Goal: Task Accomplishment & Management: Use online tool/utility

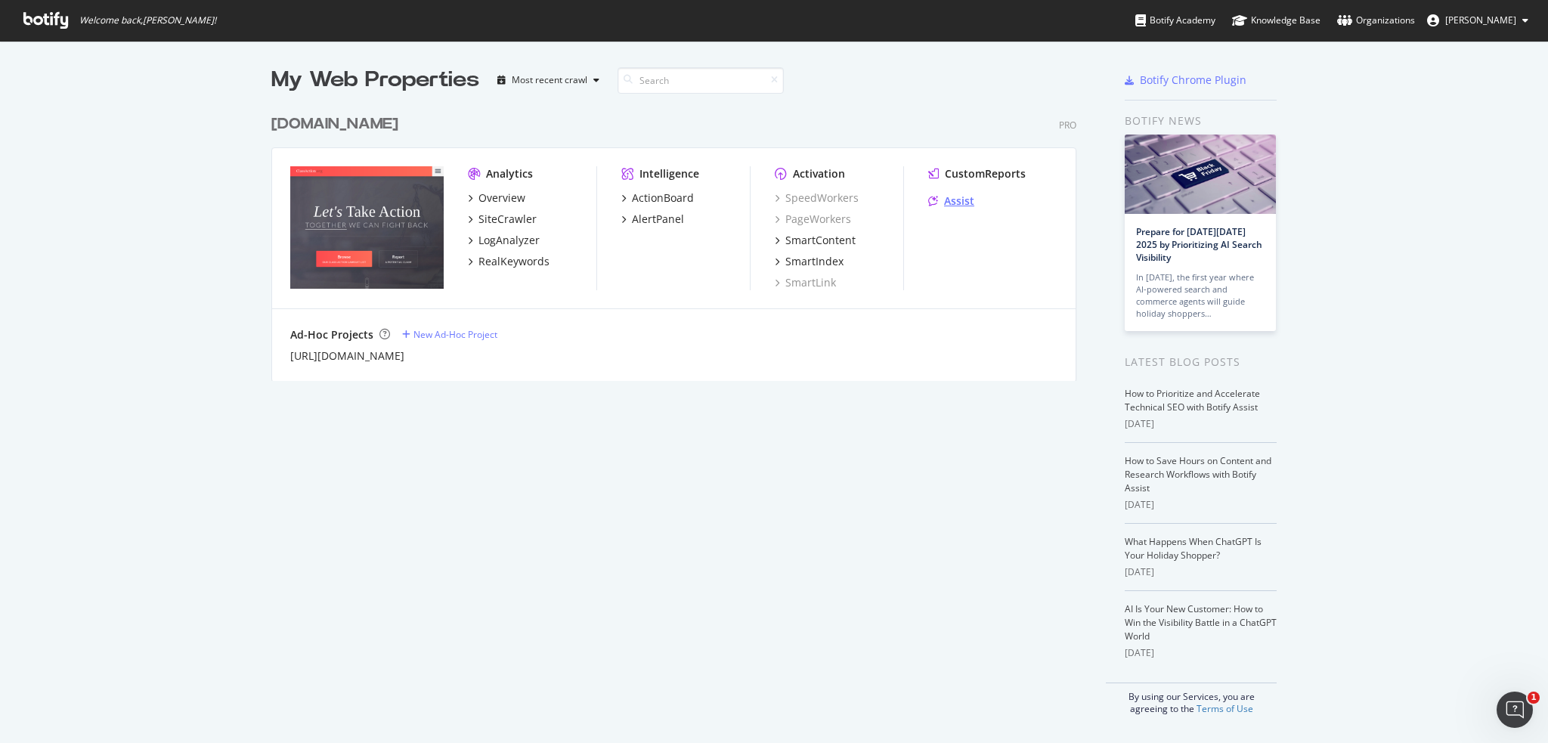
click at [954, 201] on div "Assist" at bounding box center [959, 200] width 30 height 15
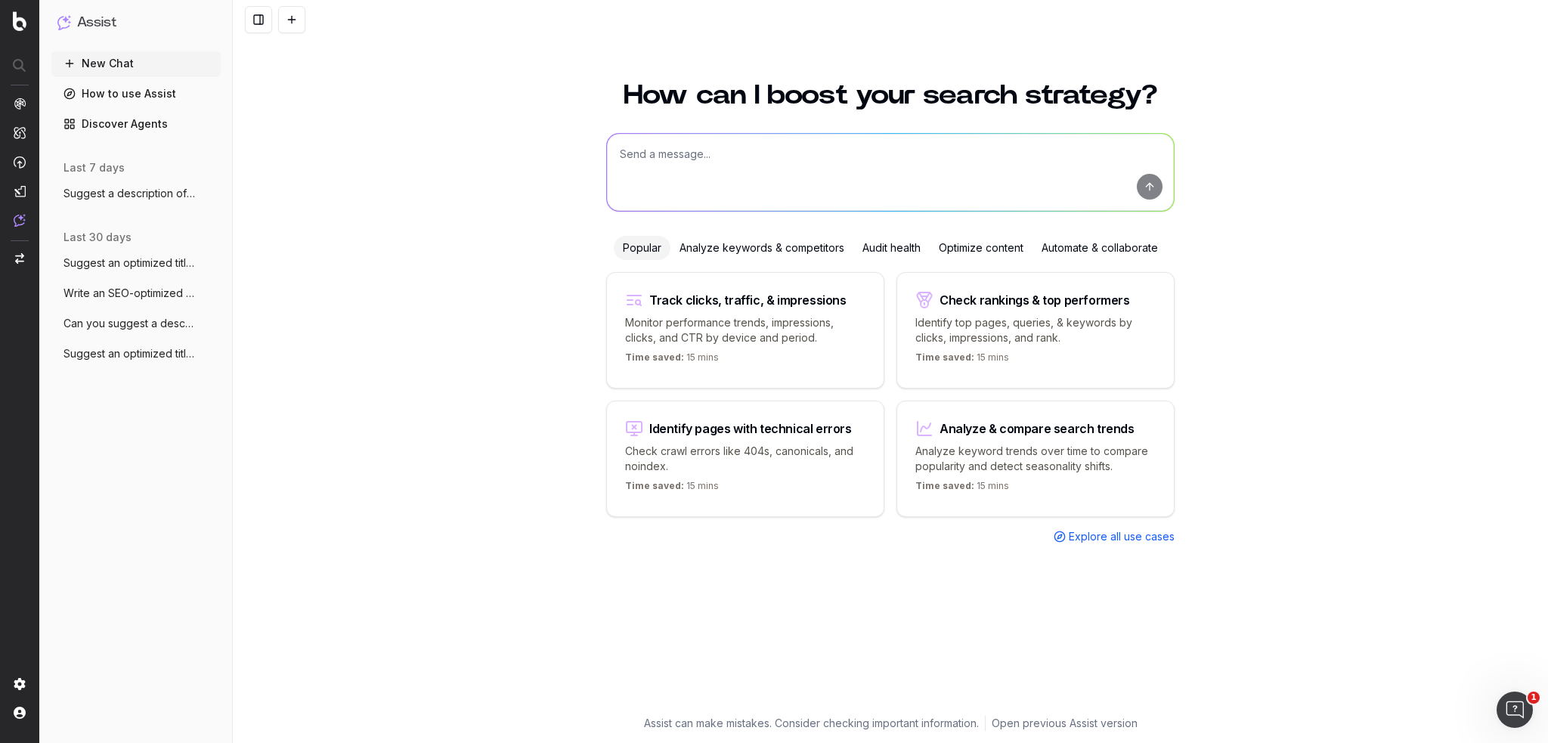
click at [1096, 536] on span "Explore all use cases" at bounding box center [1122, 536] width 106 height 15
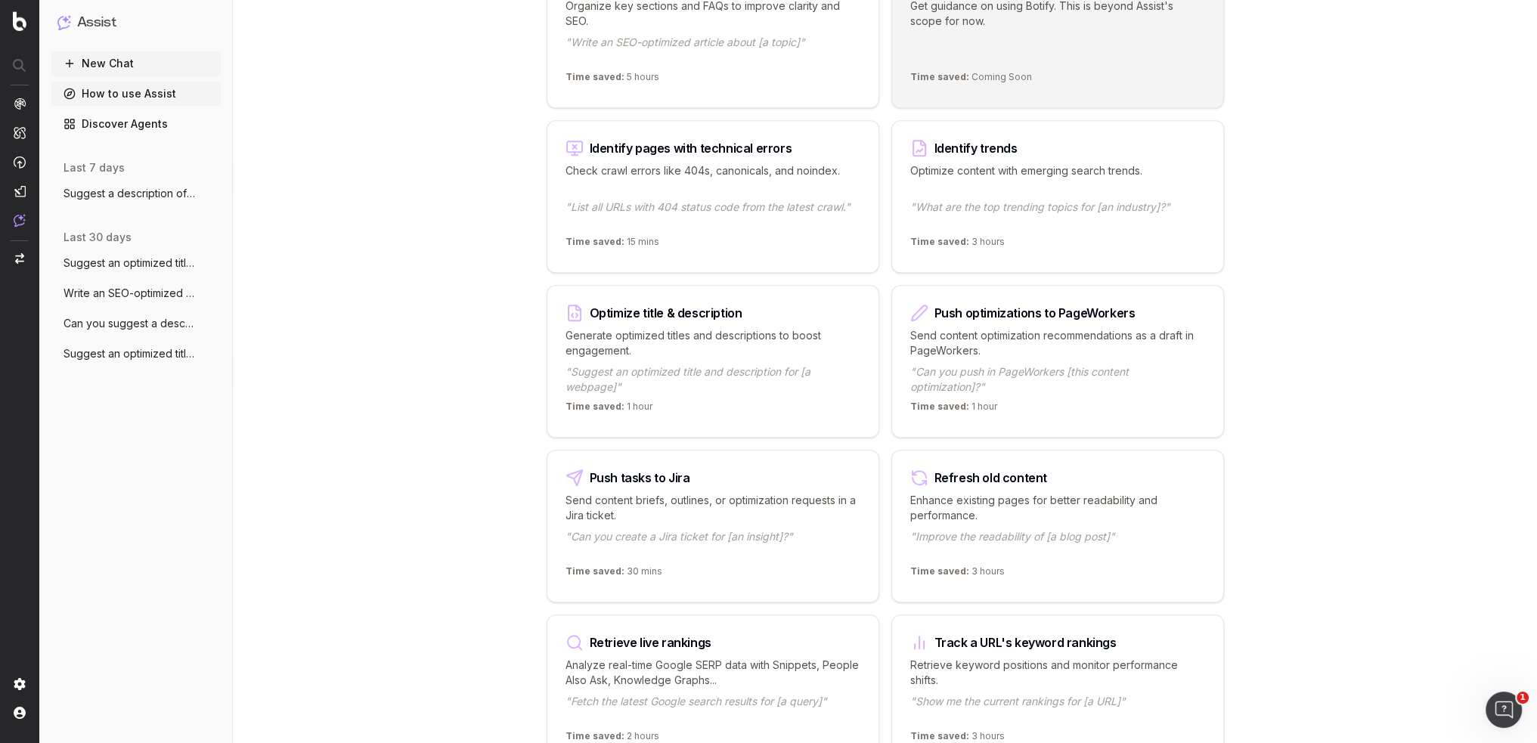
scroll to position [1436, 0]
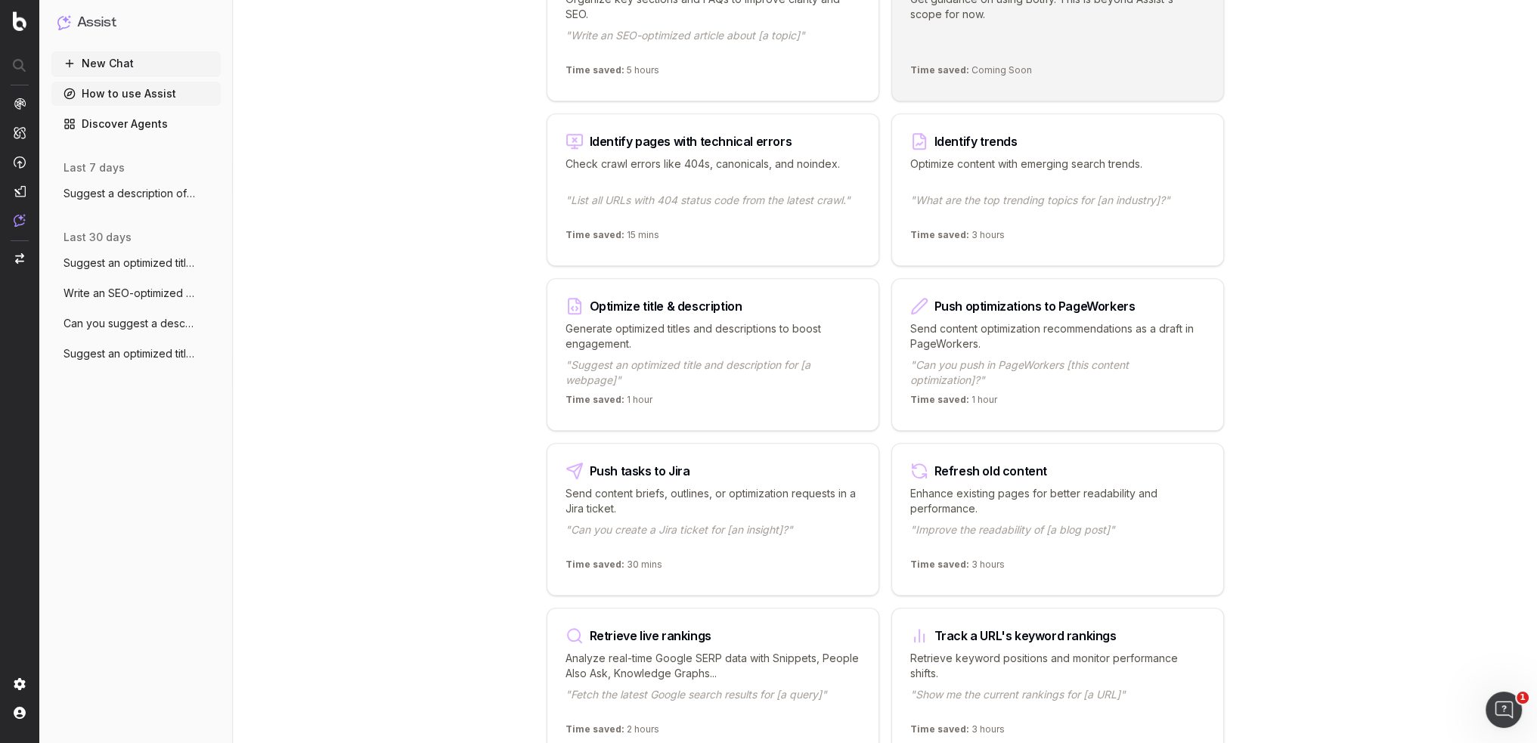
click at [701, 321] on p "Generate optimized titles and descriptions to boost engagement." at bounding box center [712, 336] width 295 height 30
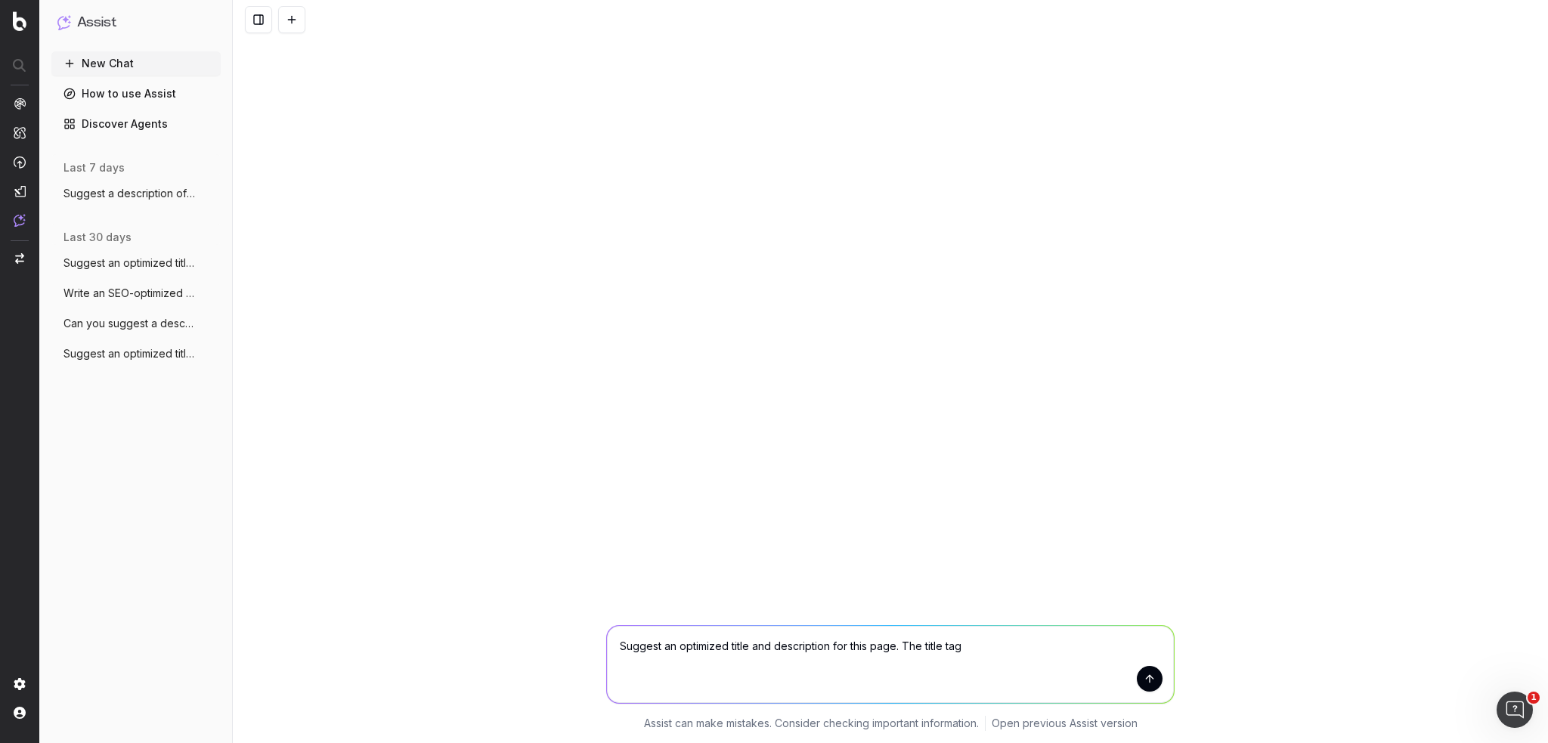
drag, startPoint x: 731, startPoint y: 651, endPoint x: 772, endPoint y: 649, distance: 40.9
click at [772, 649] on textarea "Suggest an optimized title and description for this page. The title tag" at bounding box center [890, 664] width 567 height 77
click at [952, 646] on textarea "Suggest an optimized description for this page. The title tag" at bounding box center [890, 664] width 567 height 77
click at [1003, 643] on textarea "Suggest an optimized description for this page. The title is" at bounding box center [890, 664] width 567 height 77
paste textarea "Walmart Spark Drivers Lawsuit | Underpaid? No Minimum Wage or Overtime?"
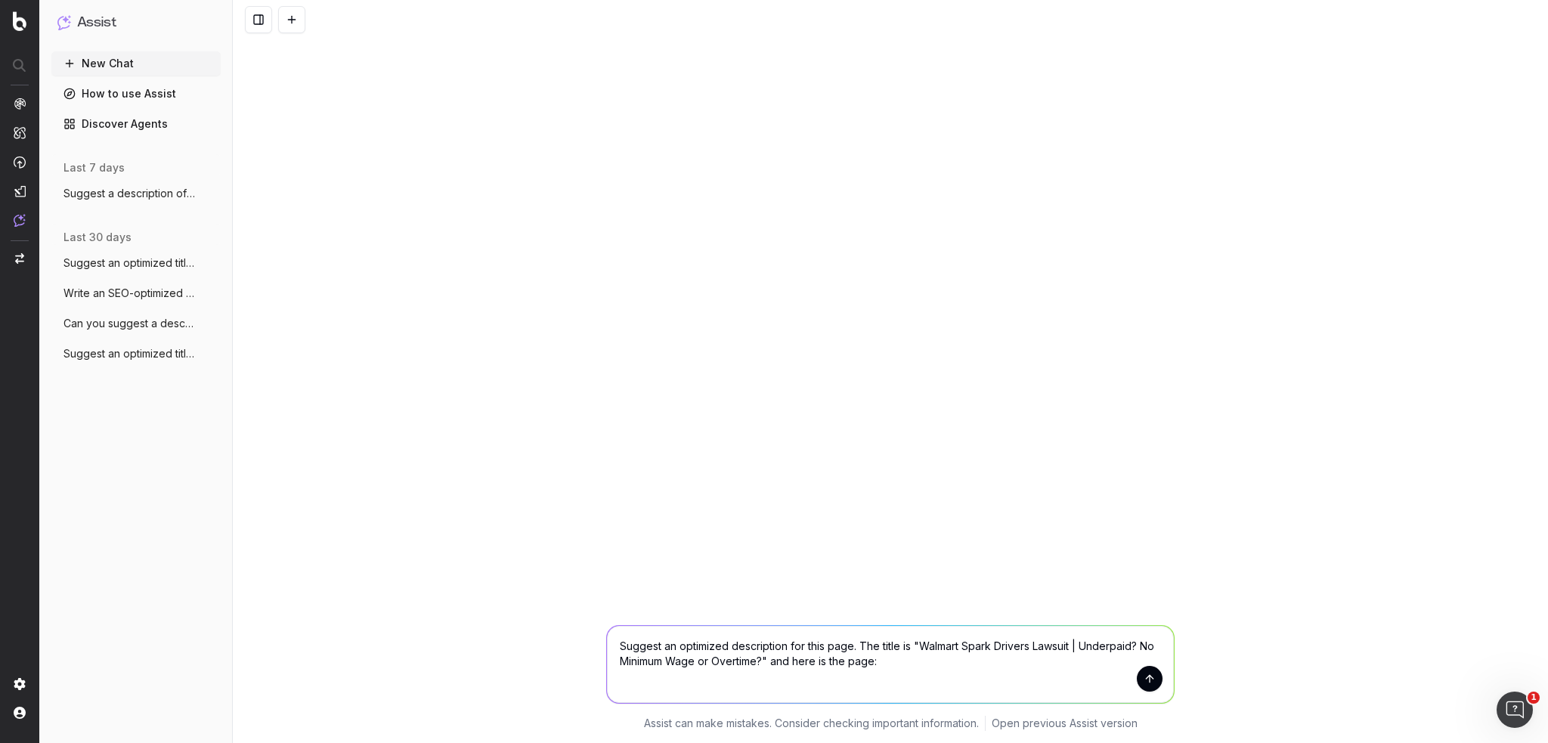
click at [686, 675] on textarea "Suggest an optimized description for this page. The title is "Walmart Spark Dri…" at bounding box center [890, 664] width 567 height 77
paste textarea "This Alert Affects: Spark delivery drivers outside of California. What’s Going …"
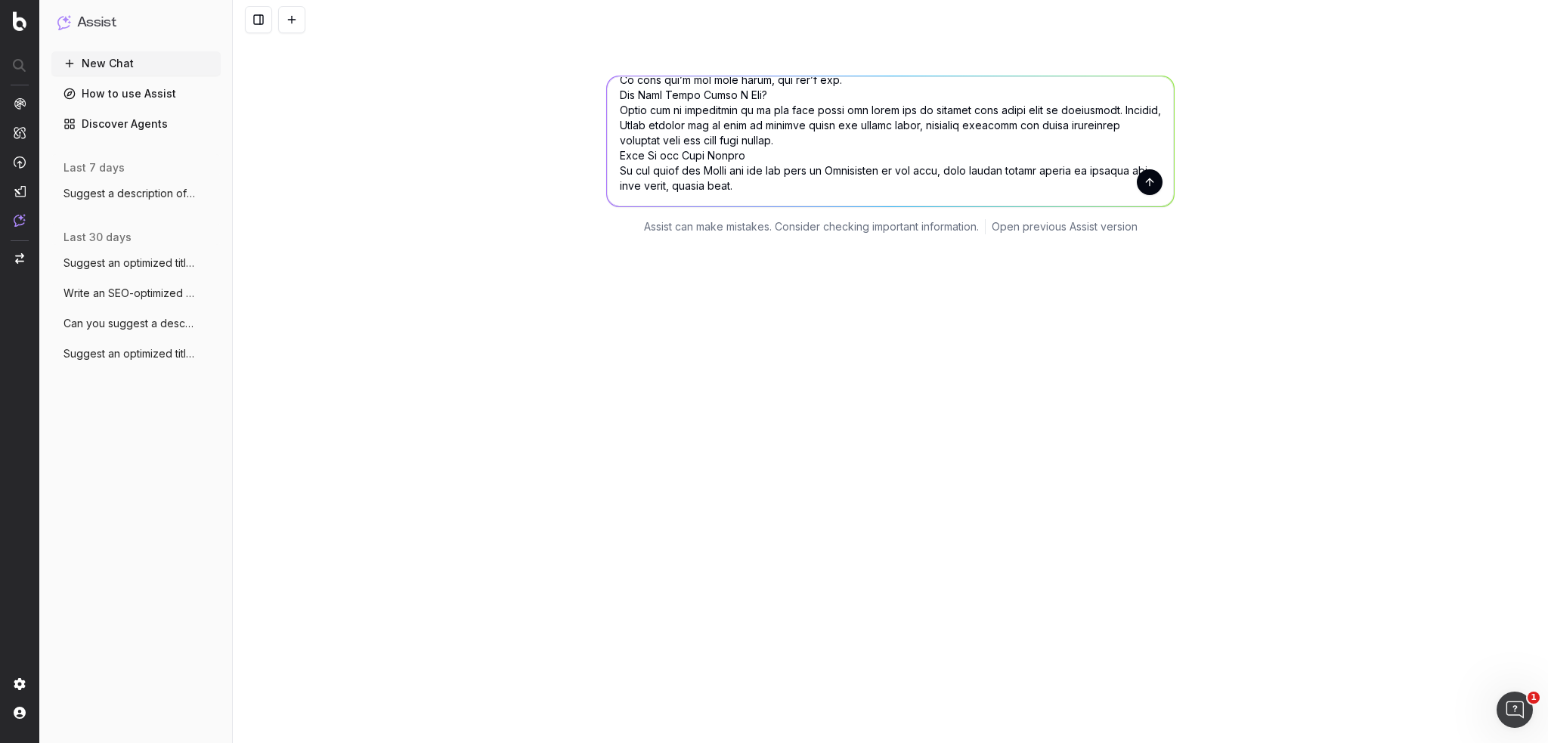
scroll to position [260, 0]
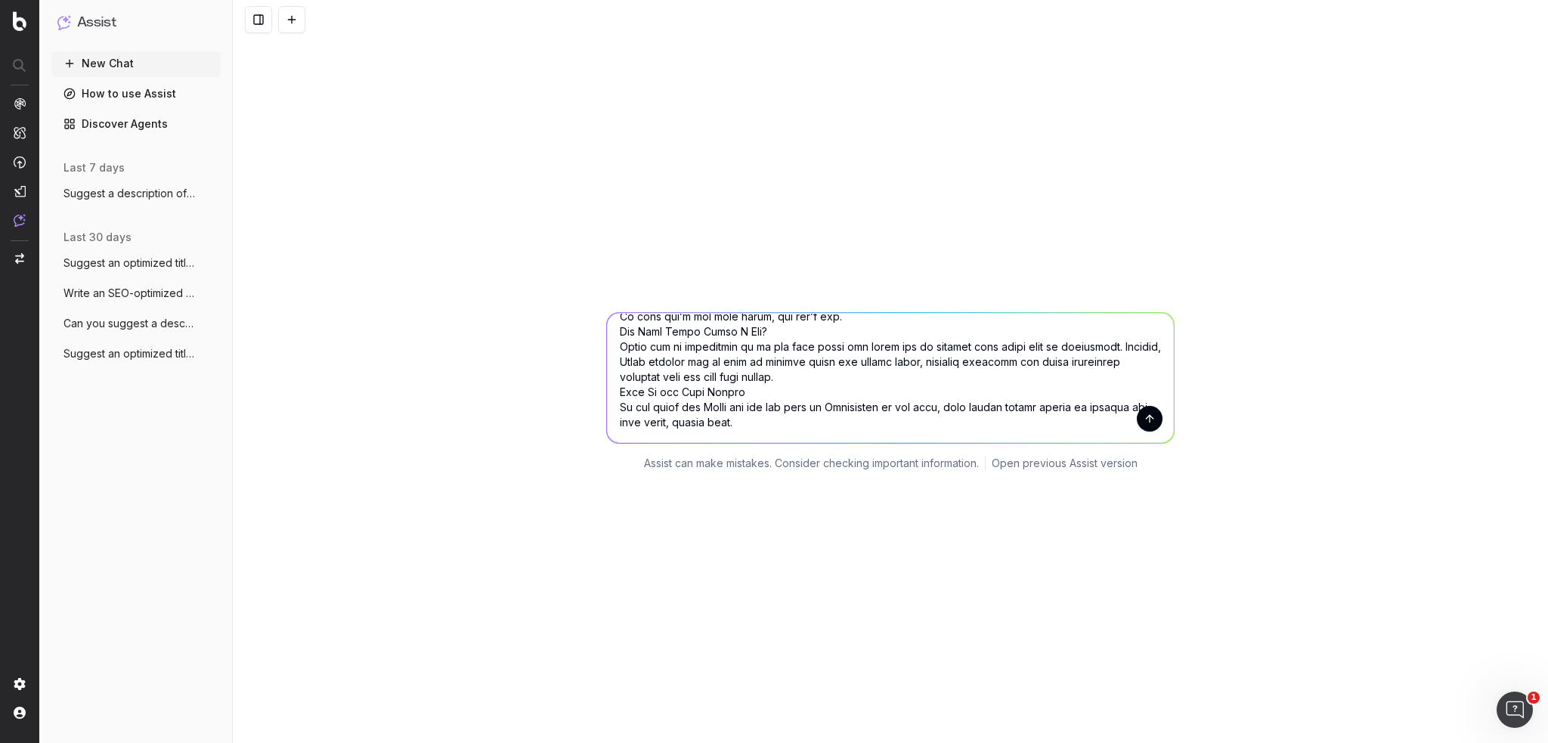
type textarea "Suggest an optimized description for this page. The title is "Walmart Spark Dri…"
click at [1151, 425] on button "submit" at bounding box center [1150, 419] width 26 height 26
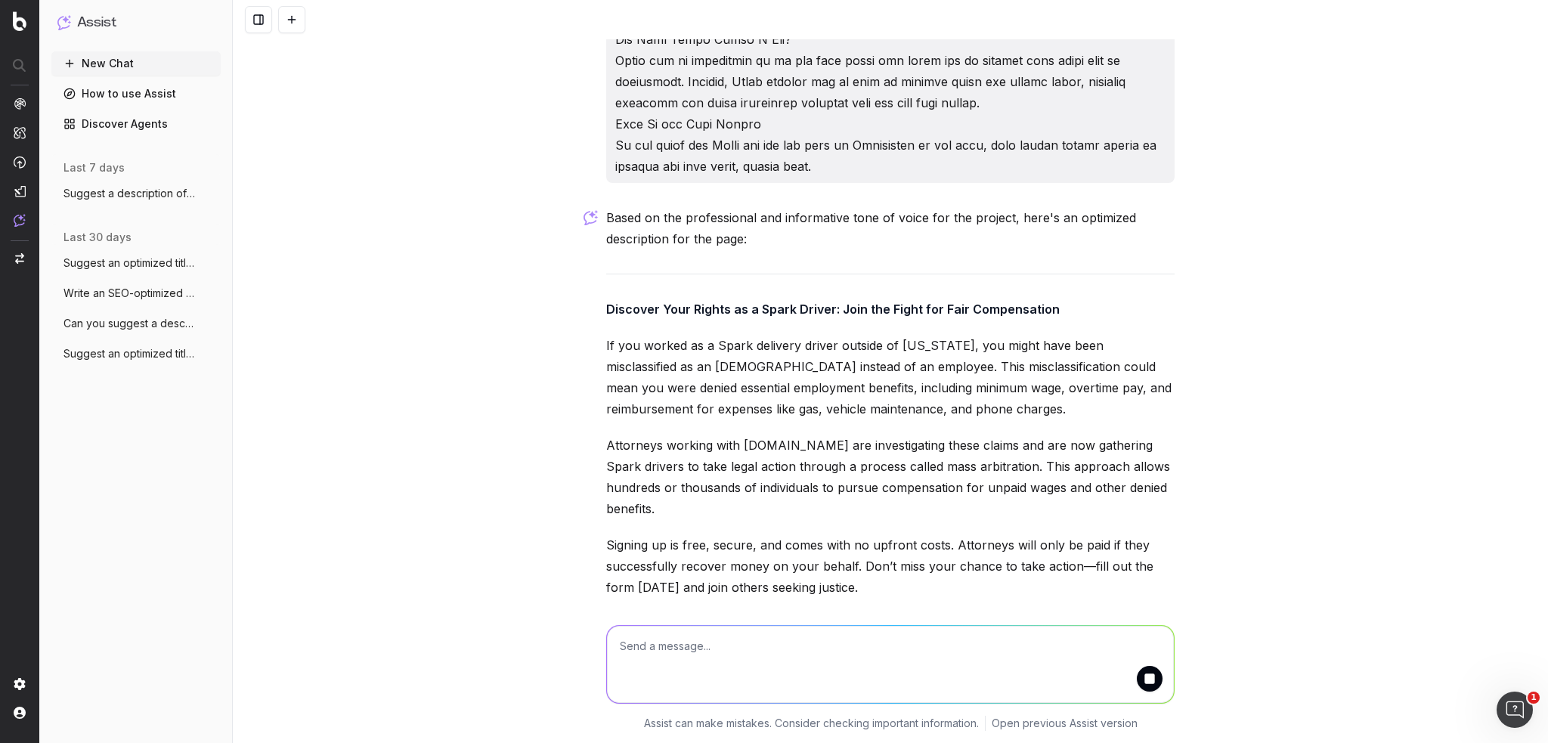
scroll to position [2102, 0]
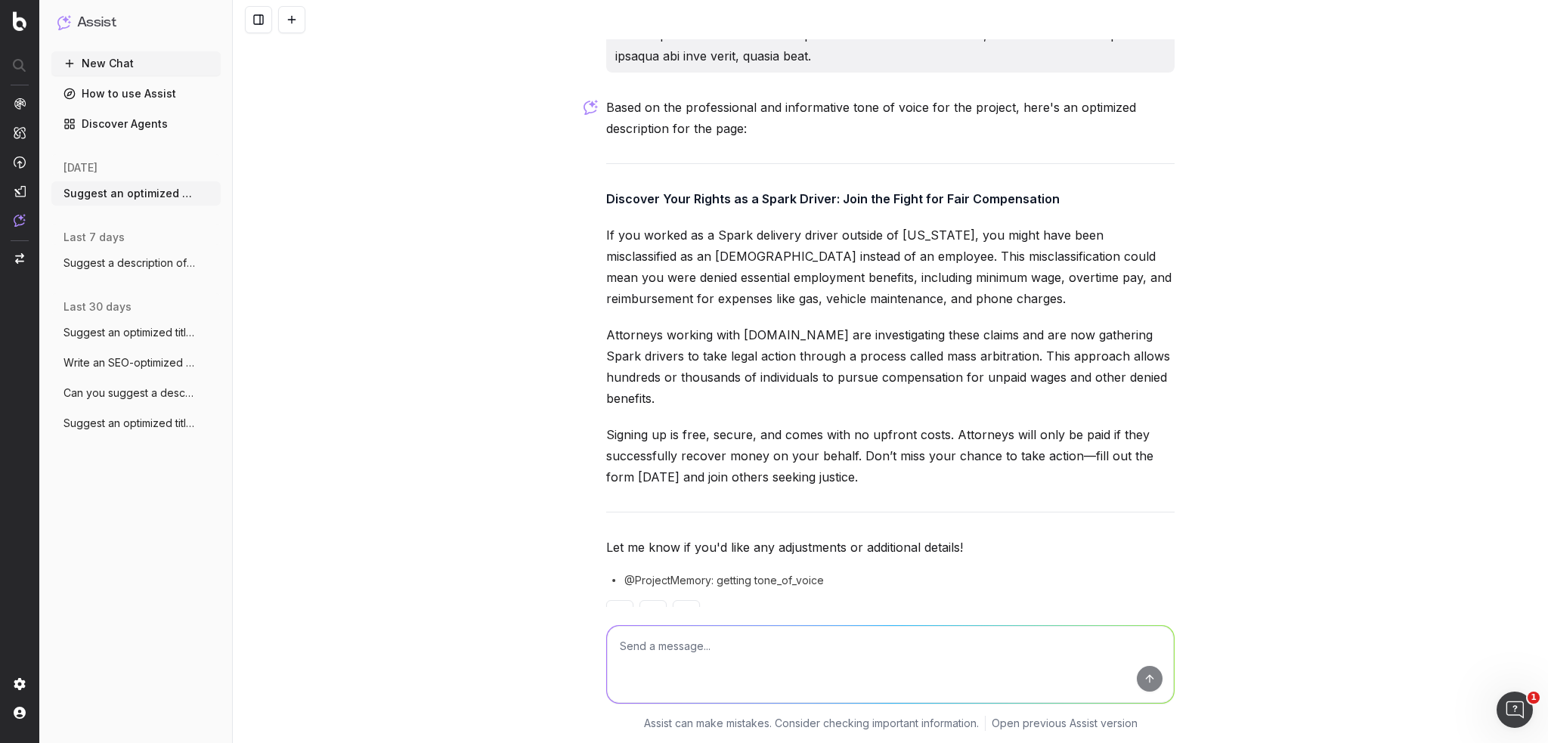
scroll to position [2224, 0]
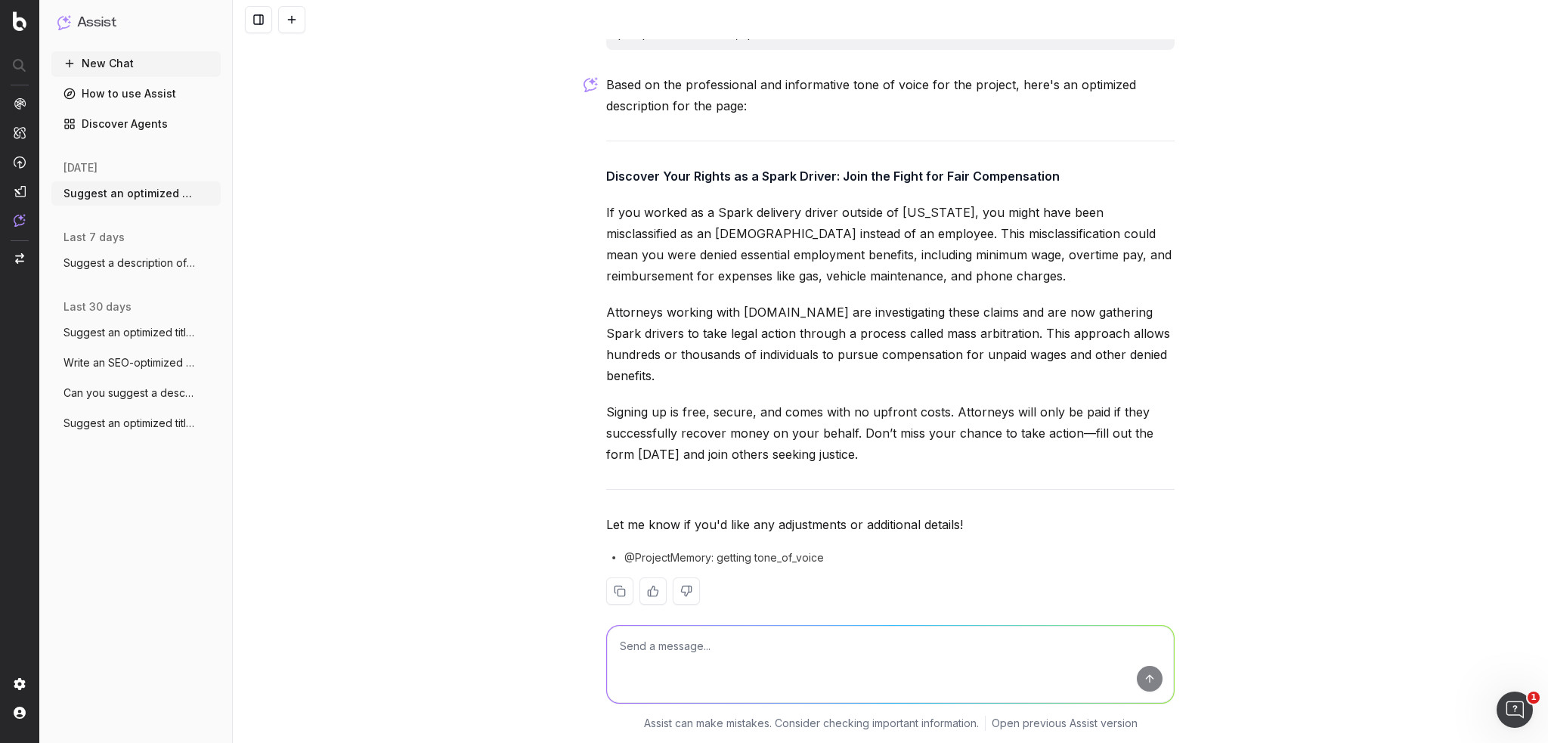
click at [847, 649] on textarea at bounding box center [890, 664] width 567 height 77
drag, startPoint x: 651, startPoint y: 649, endPoint x: 672, endPoint y: 645, distance: 21.5
click at [672, 645] on textarea "please write a meta-description that is less than 150 characters" at bounding box center [890, 664] width 567 height 77
type textarea "please suggest a meta-description that is less than 150 characters"
click at [1149, 683] on button "submit" at bounding box center [1150, 679] width 26 height 26
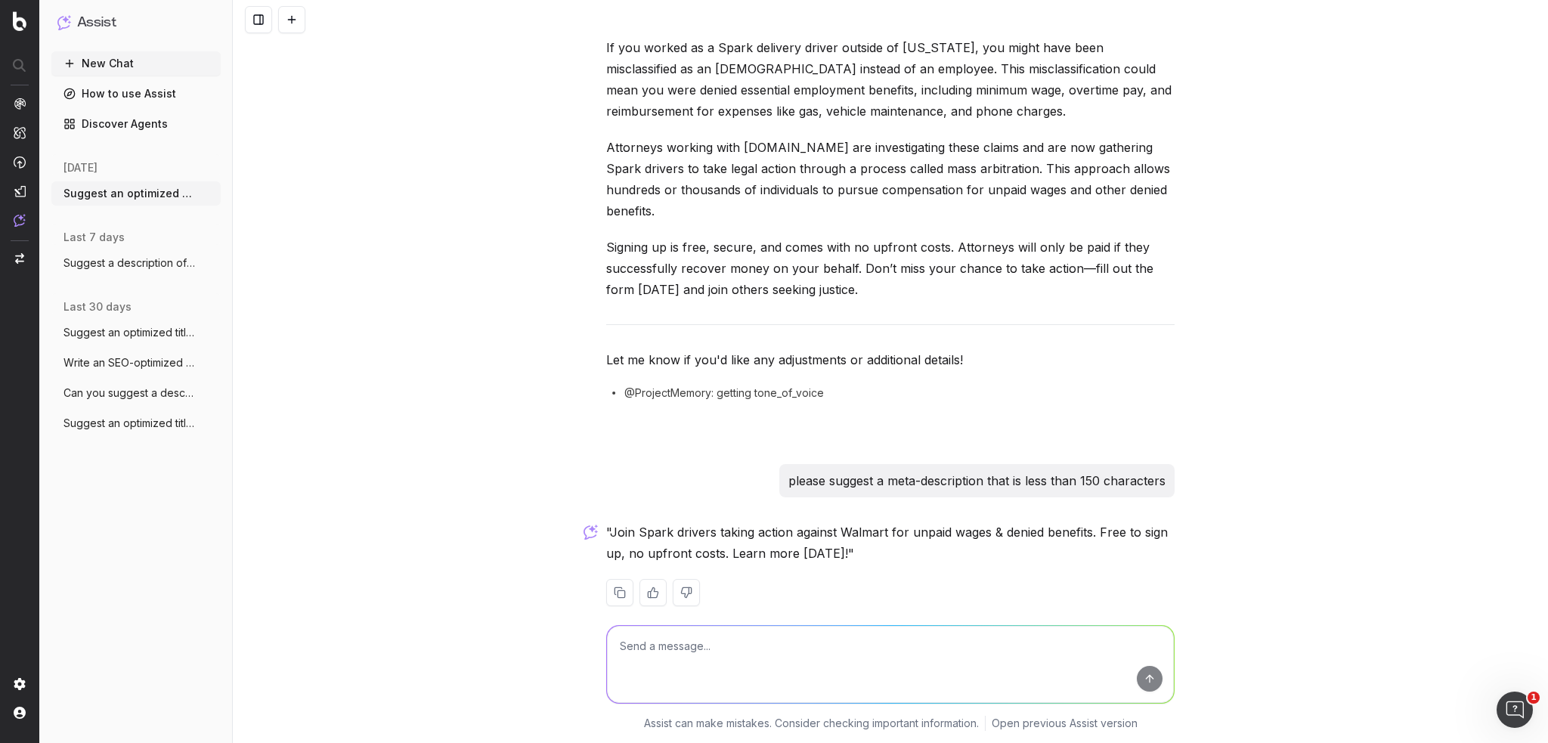
scroll to position [2390, 0]
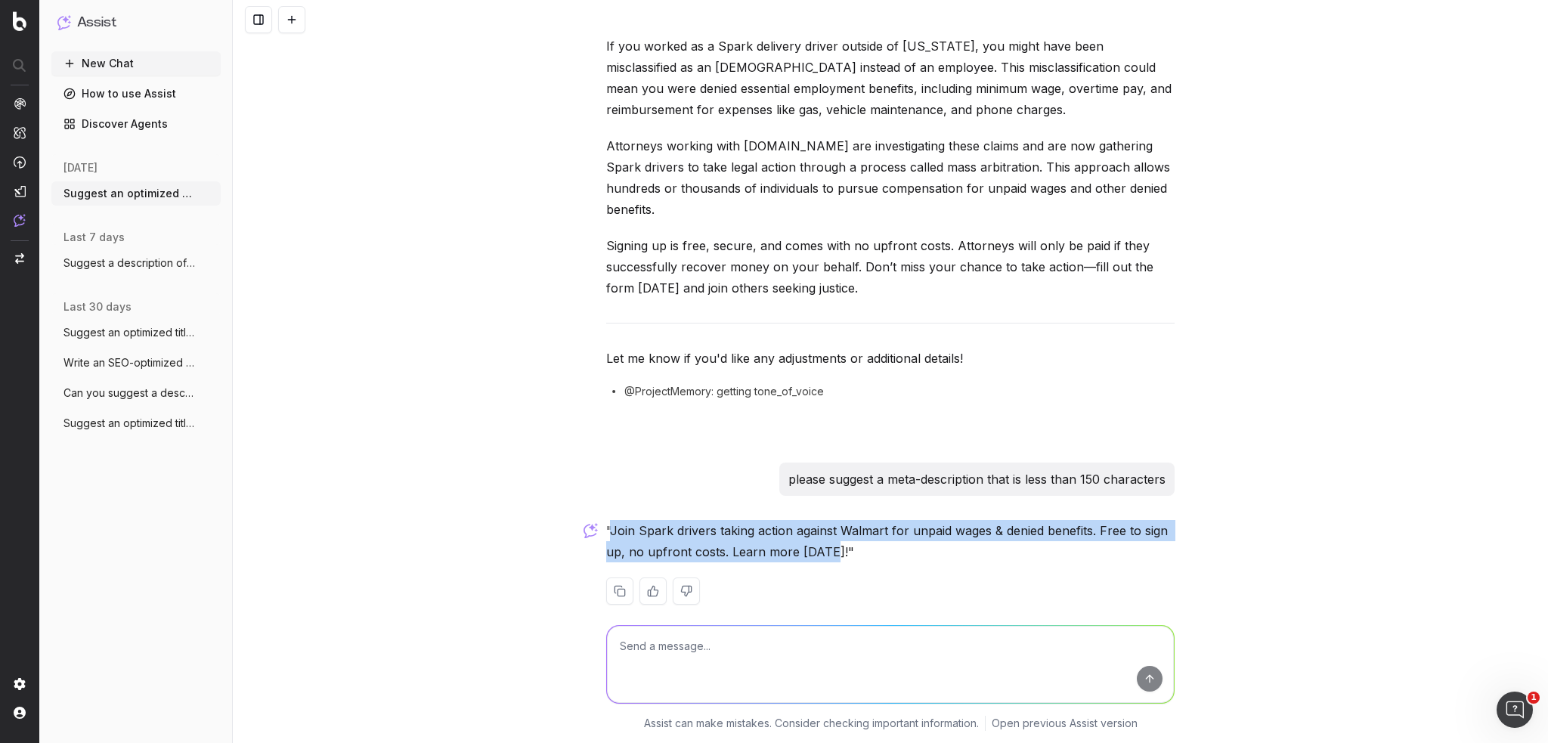
drag, startPoint x: 606, startPoint y: 508, endPoint x: 825, endPoint y: 527, distance: 219.3
click at [825, 527] on p ""Join Spark drivers taking action against Walmart for unpaid wages & denied ben…" at bounding box center [890, 541] width 568 height 42
copy p "Join Spark drivers taking action against Walmart for unpaid wages & denied bene…"
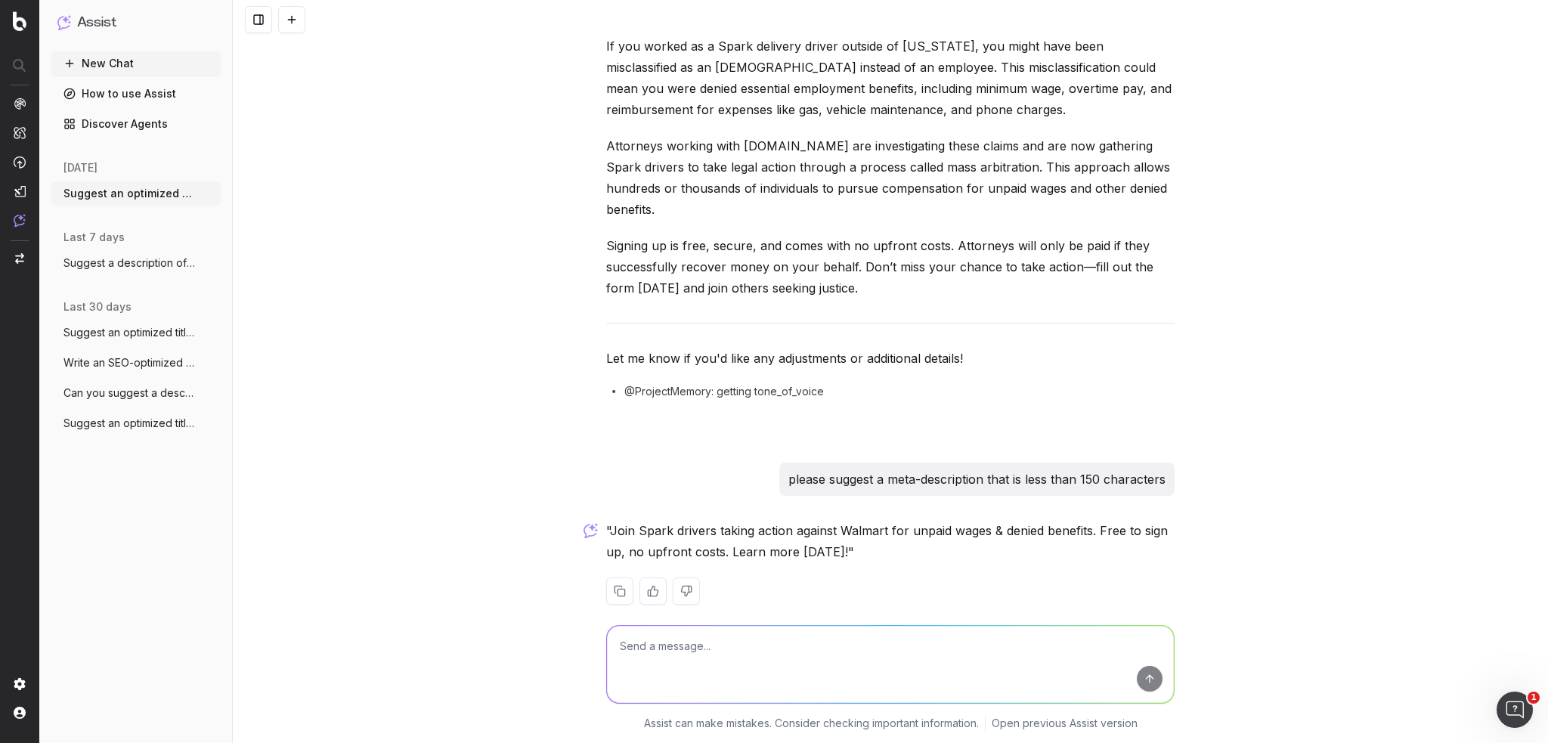
click at [881, 661] on textarea at bounding box center [890, 664] width 567 height 77
click at [964, 664] on textarea at bounding box center [890, 664] width 567 height 77
type textarea "please suggest an optimized social media description that's 200 characters or f…"
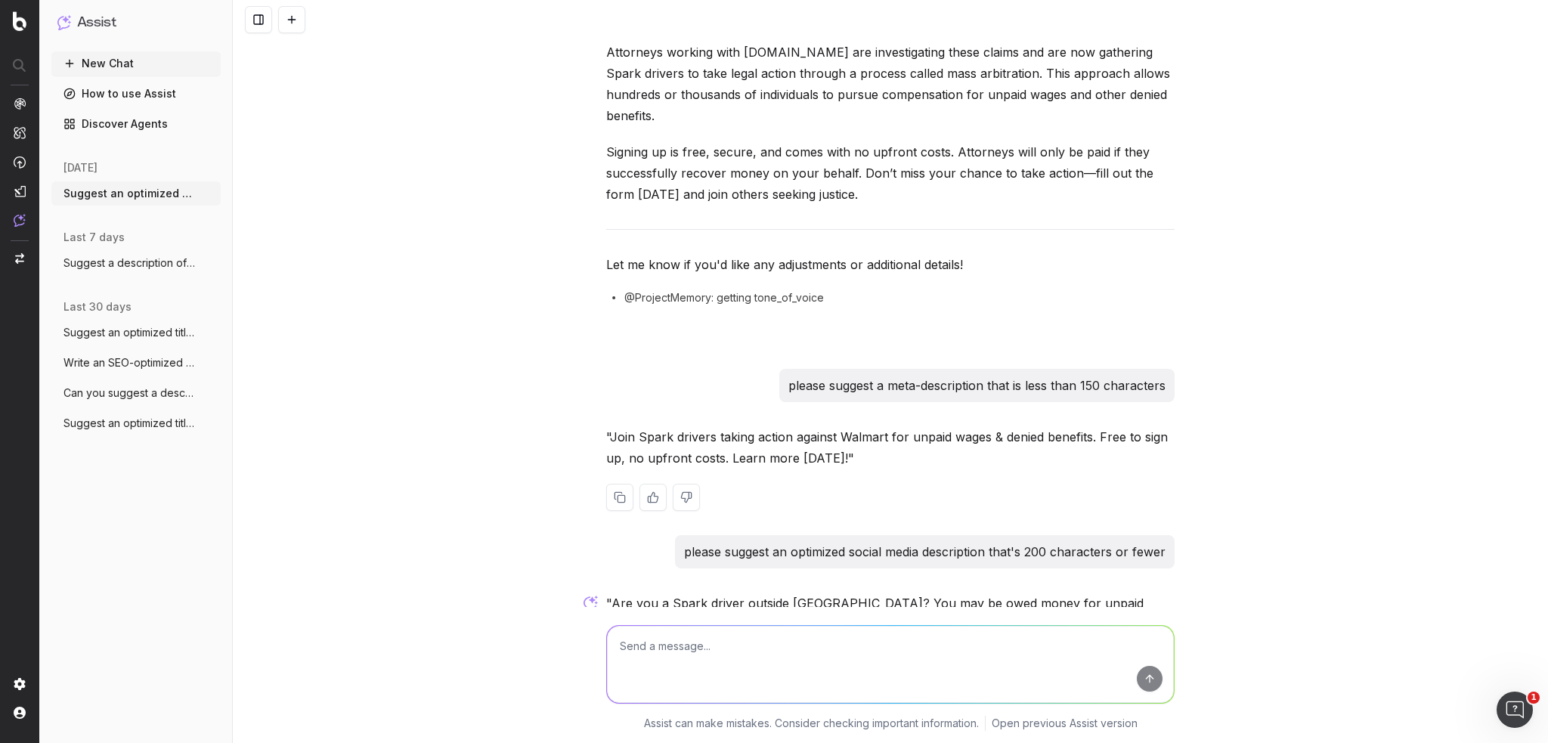
scroll to position [2556, 0]
